Goal: Task Accomplishment & Management: Manage account settings

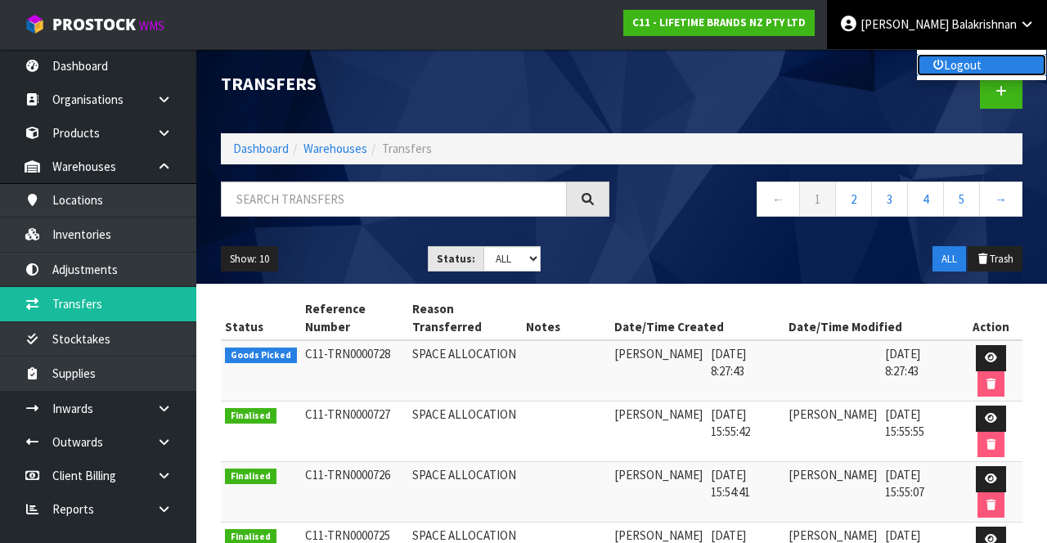
click at [973, 70] on link "Logout" at bounding box center [981, 65] width 129 height 22
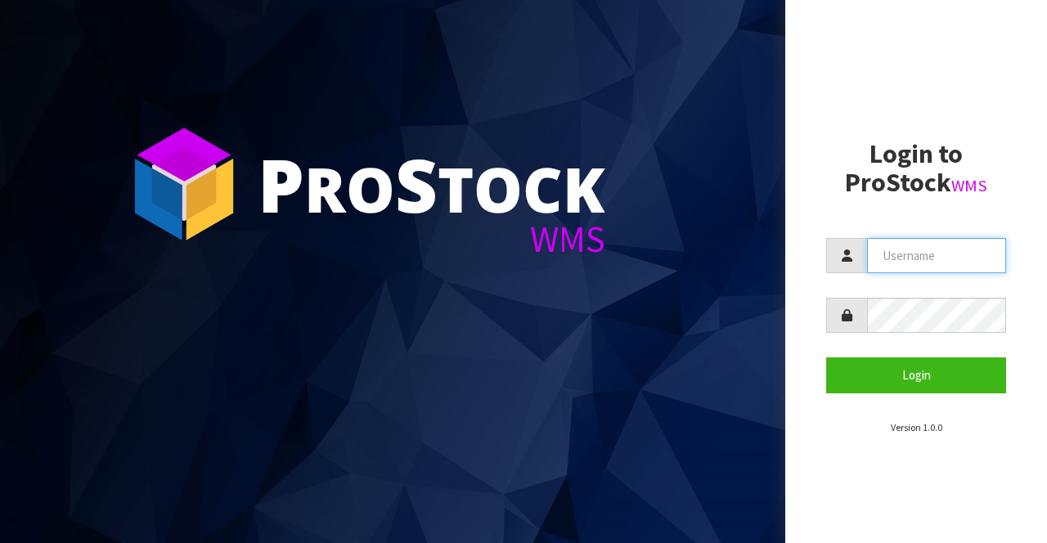
click at [926, 258] on input "text" at bounding box center [936, 255] width 139 height 35
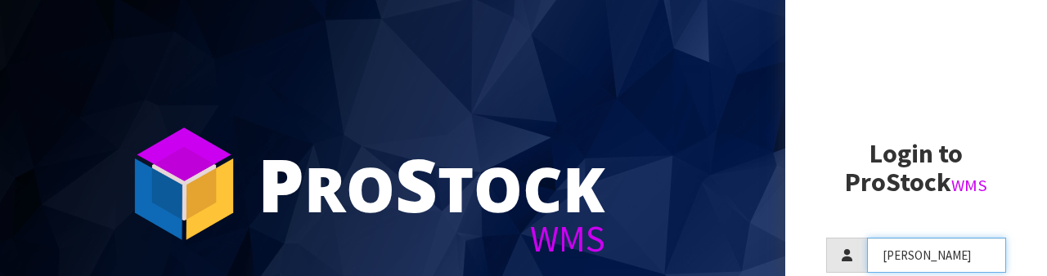
type input "[PERSON_NAME]"
click at [713, 203] on section "P ro S tock WMS" at bounding box center [392, 138] width 785 height 276
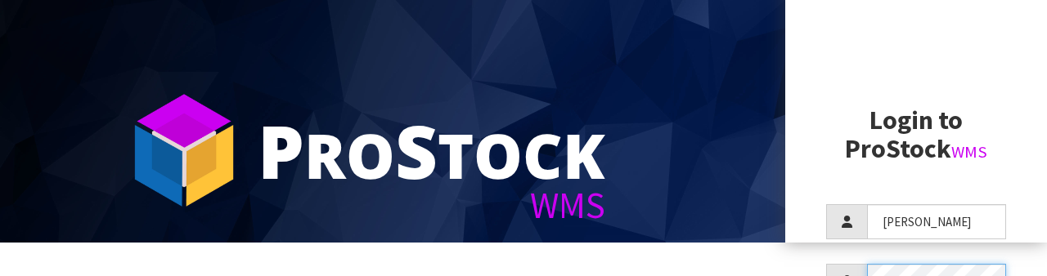
scroll to position [158, 0]
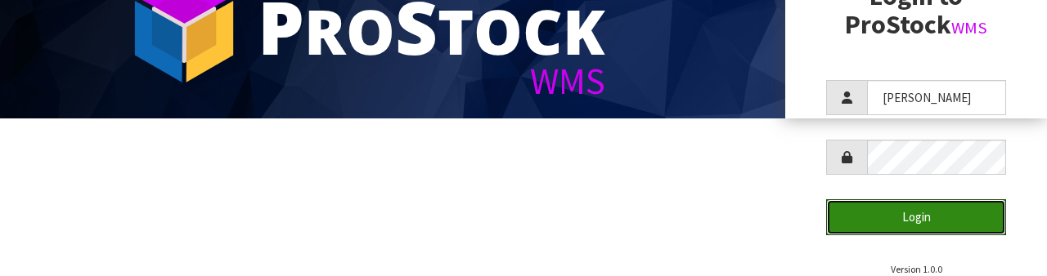
click at [916, 221] on button "Login" at bounding box center [916, 217] width 180 height 35
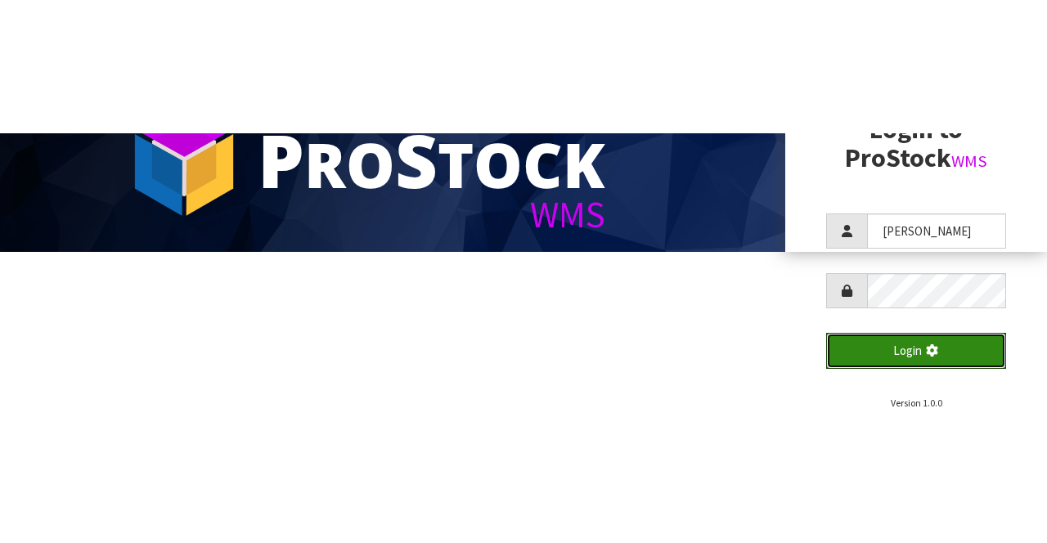
scroll to position [0, 0]
